Goal: Task Accomplishment & Management: Complete application form

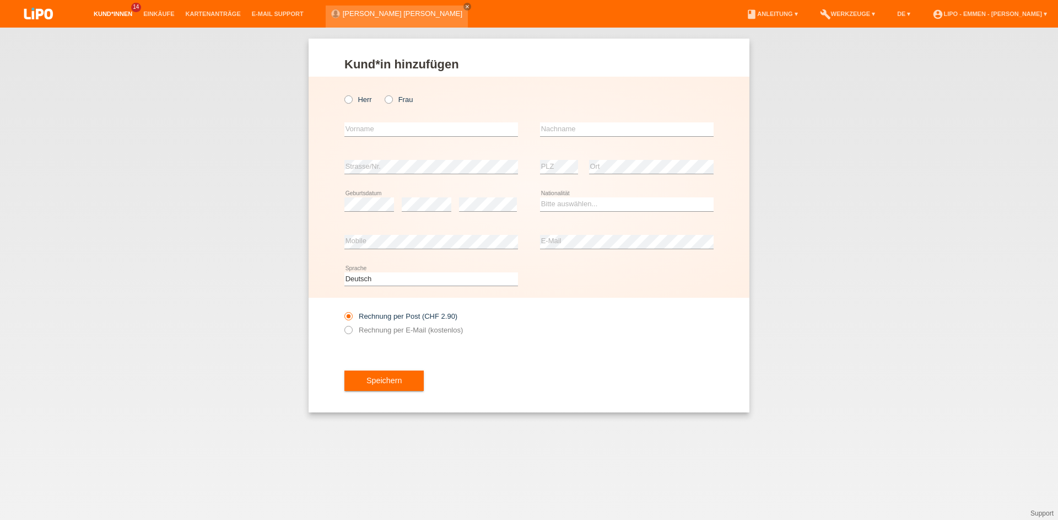
click at [125, 16] on link "Kund*innen" at bounding box center [113, 13] width 50 height 7
click at [119, 12] on link "Kund*innen" at bounding box center [113, 13] width 50 height 7
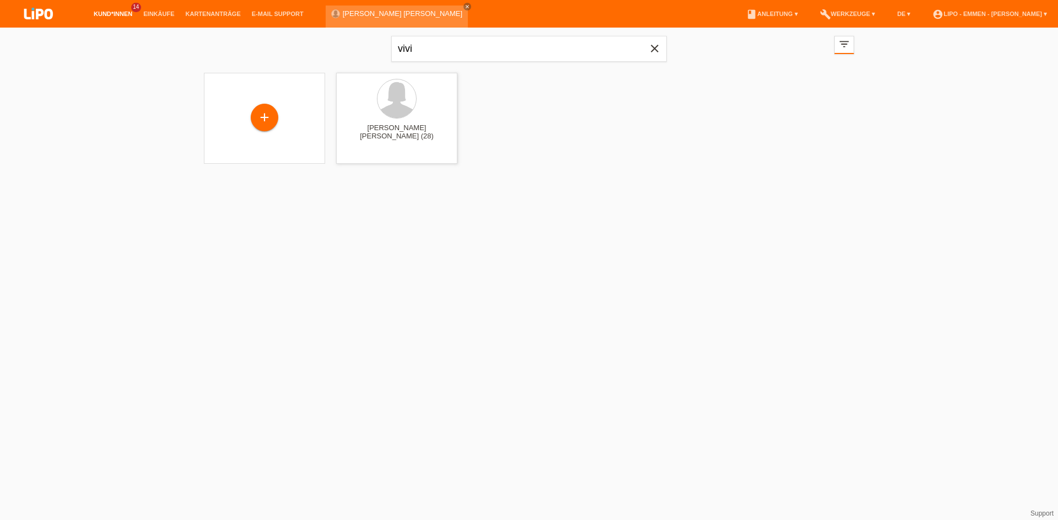
click at [654, 54] on icon "close" at bounding box center [654, 48] width 13 height 13
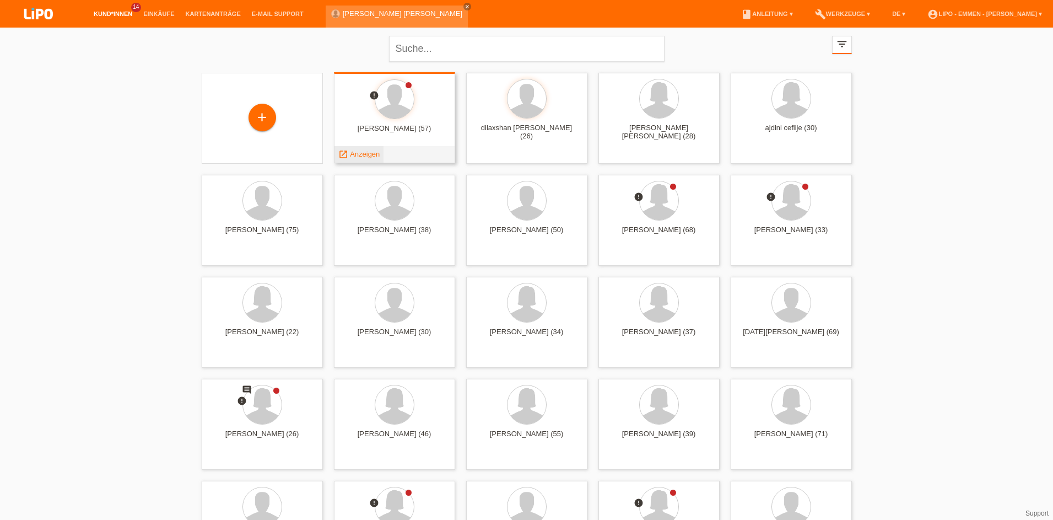
click at [363, 156] on span "Anzeigen" at bounding box center [365, 154] width 30 height 8
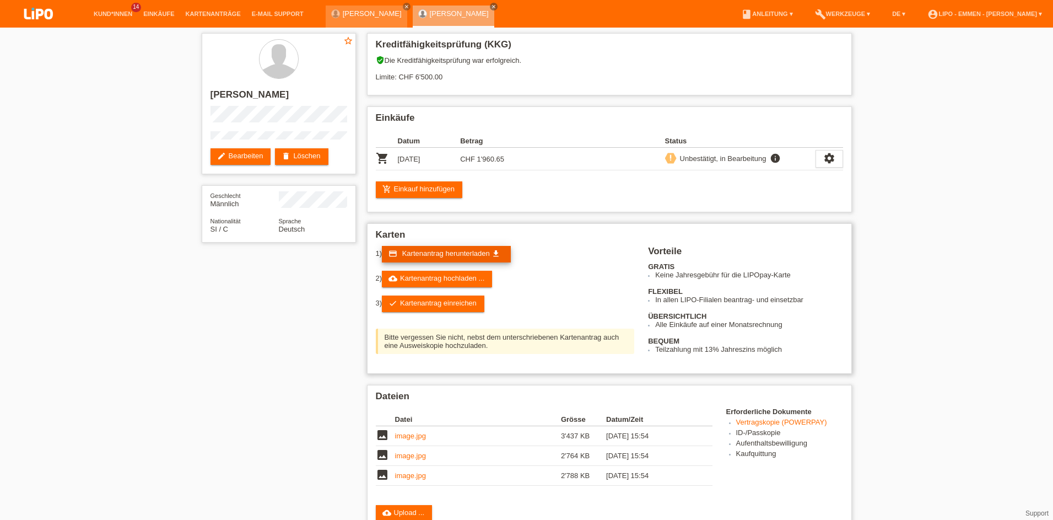
click at [465, 258] on link "credit_card Kartenantrag herunterladen get_app" at bounding box center [446, 254] width 129 height 17
click at [417, 309] on link "check Kartenantrag einreichen" at bounding box center [433, 303] width 103 height 17
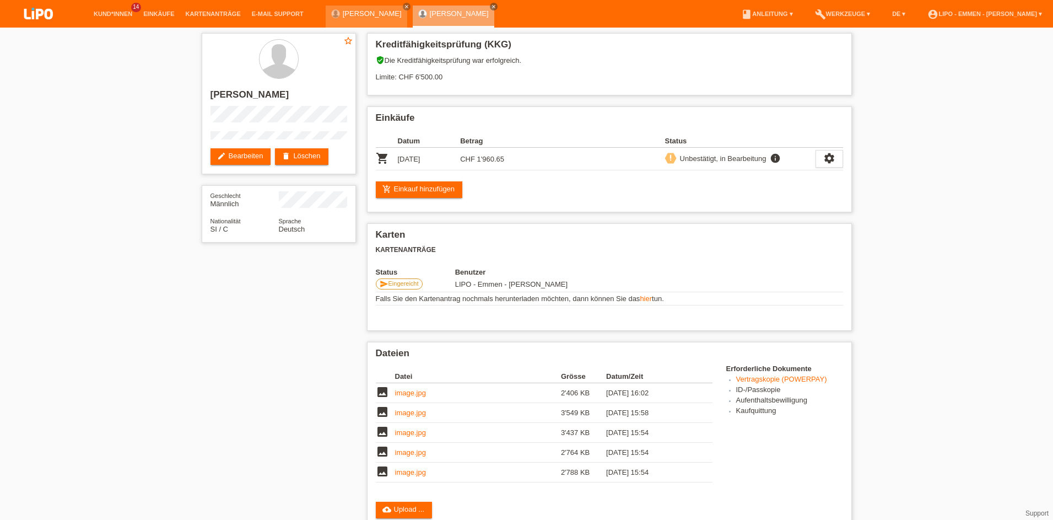
click at [237, 499] on div "star_border [PERSON_NAME] edit Bearbeiten delete Löschen Geschlecht Männlich Na…" at bounding box center [526, 377] width 661 height 699
